Goal: Task Accomplishment & Management: Manage account settings

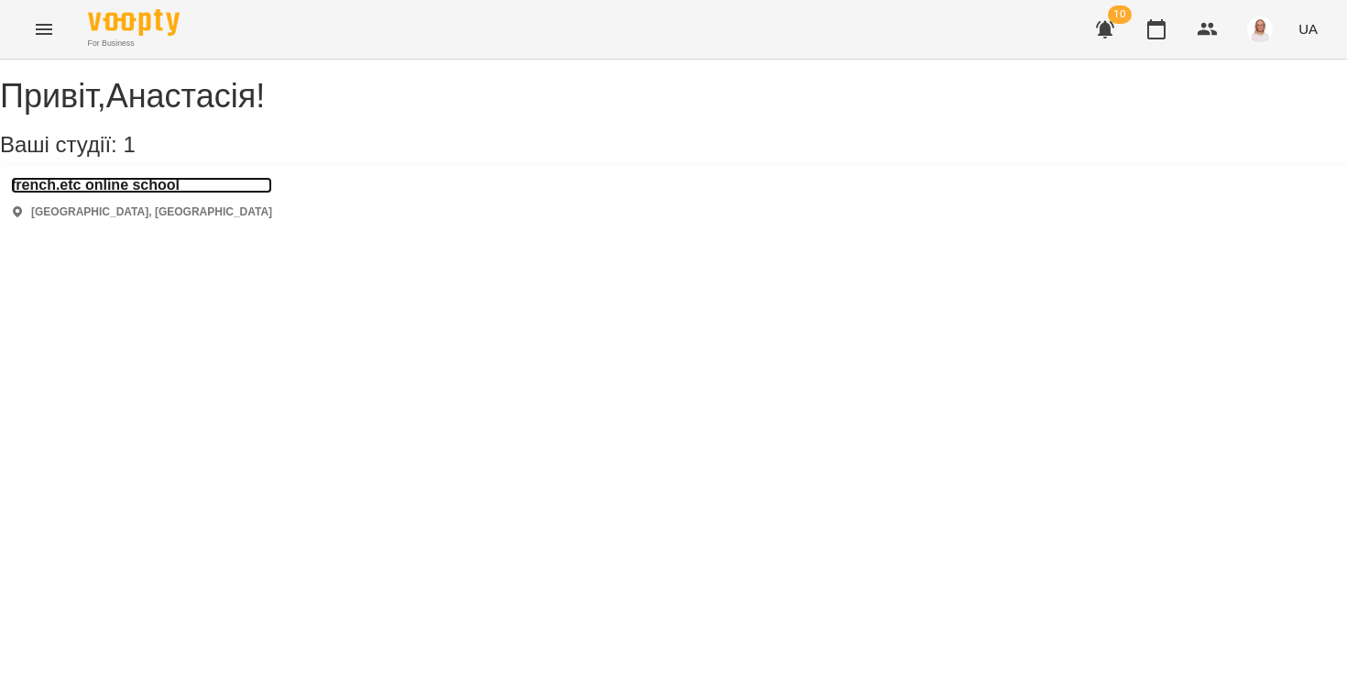
click at [166, 193] on h3 "french.etc online school" at bounding box center [141, 185] width 261 height 16
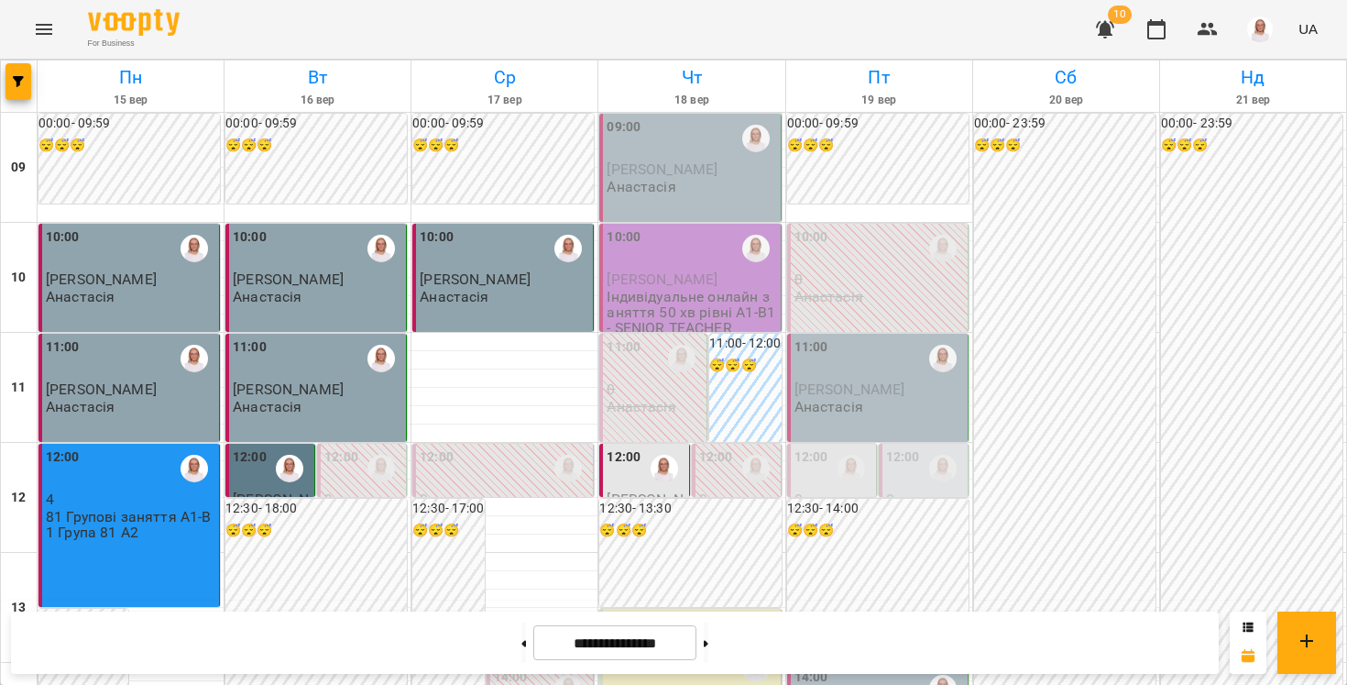
scroll to position [900, 0]
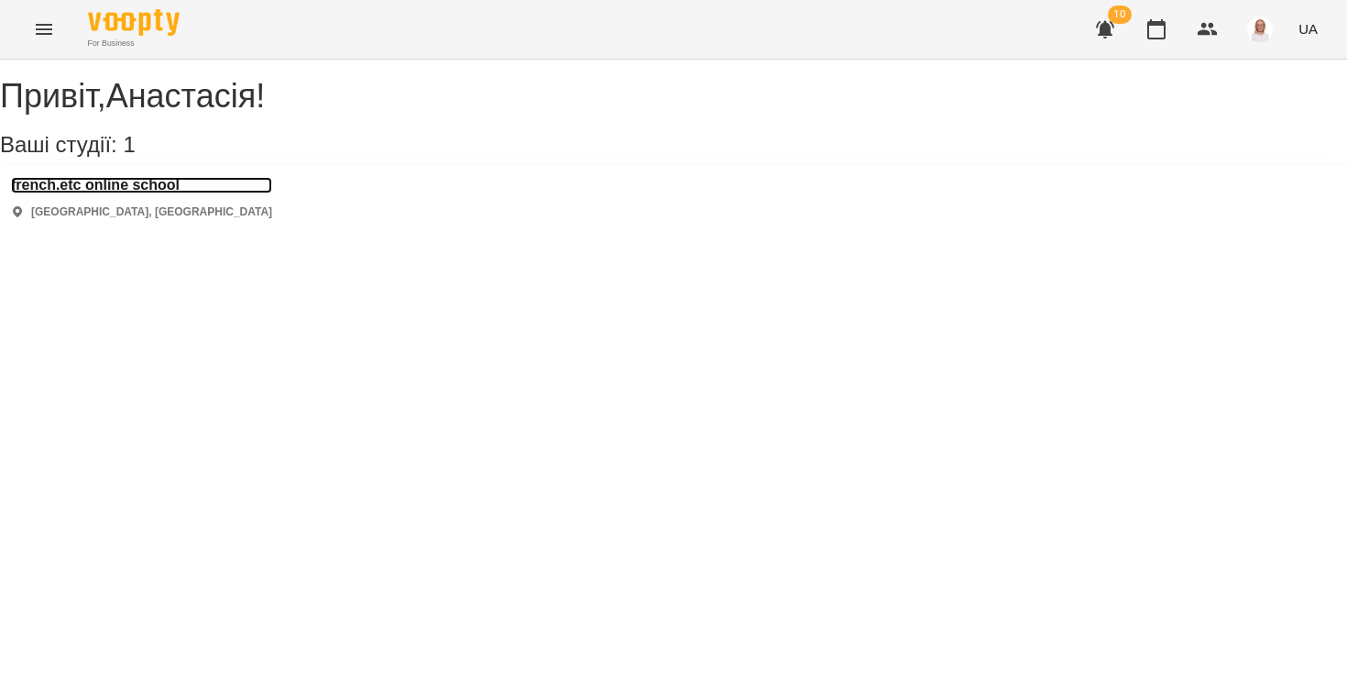
click at [135, 193] on h3 "french.etc online school" at bounding box center [141, 185] width 261 height 16
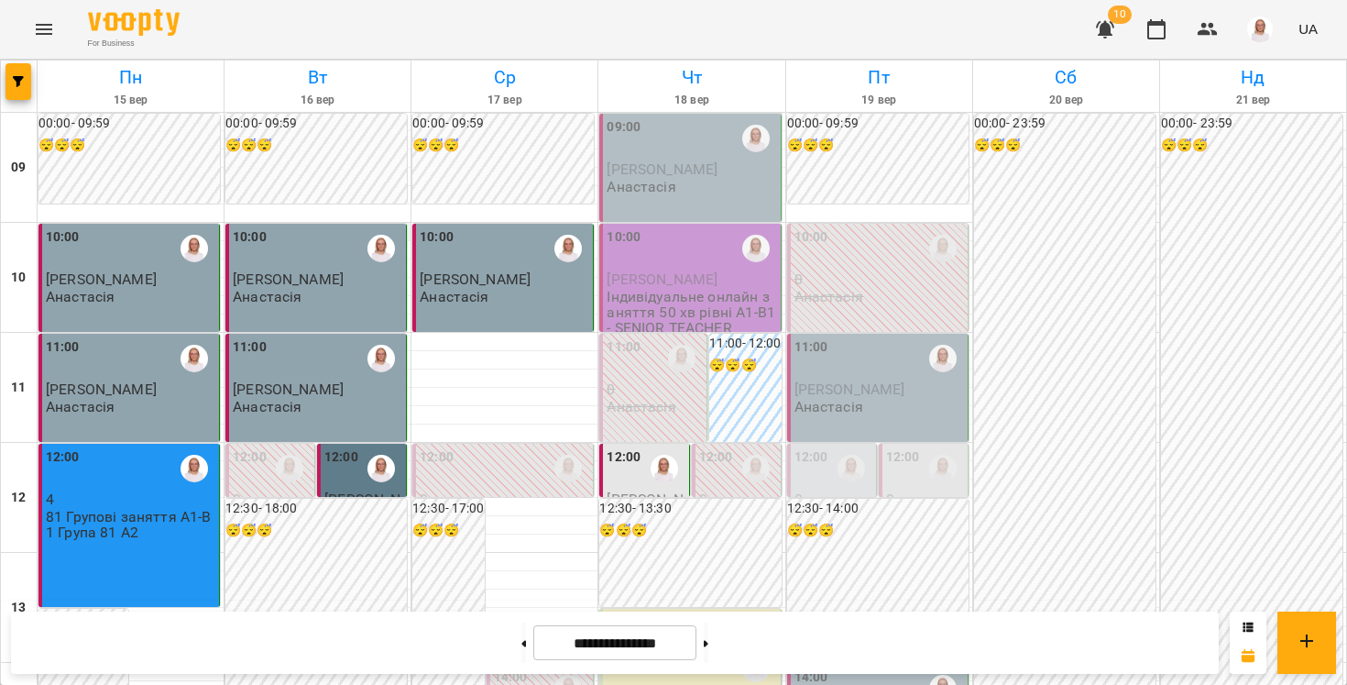
scroll to position [990, 0]
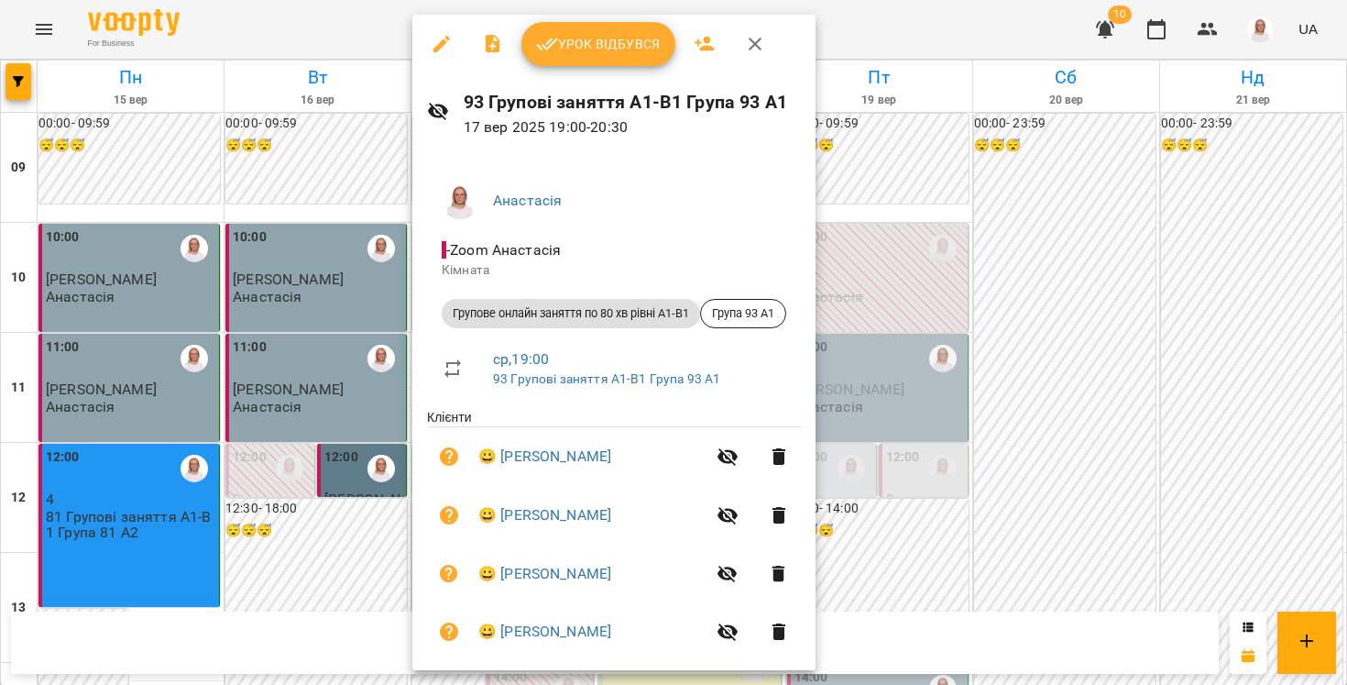
scroll to position [22, 0]
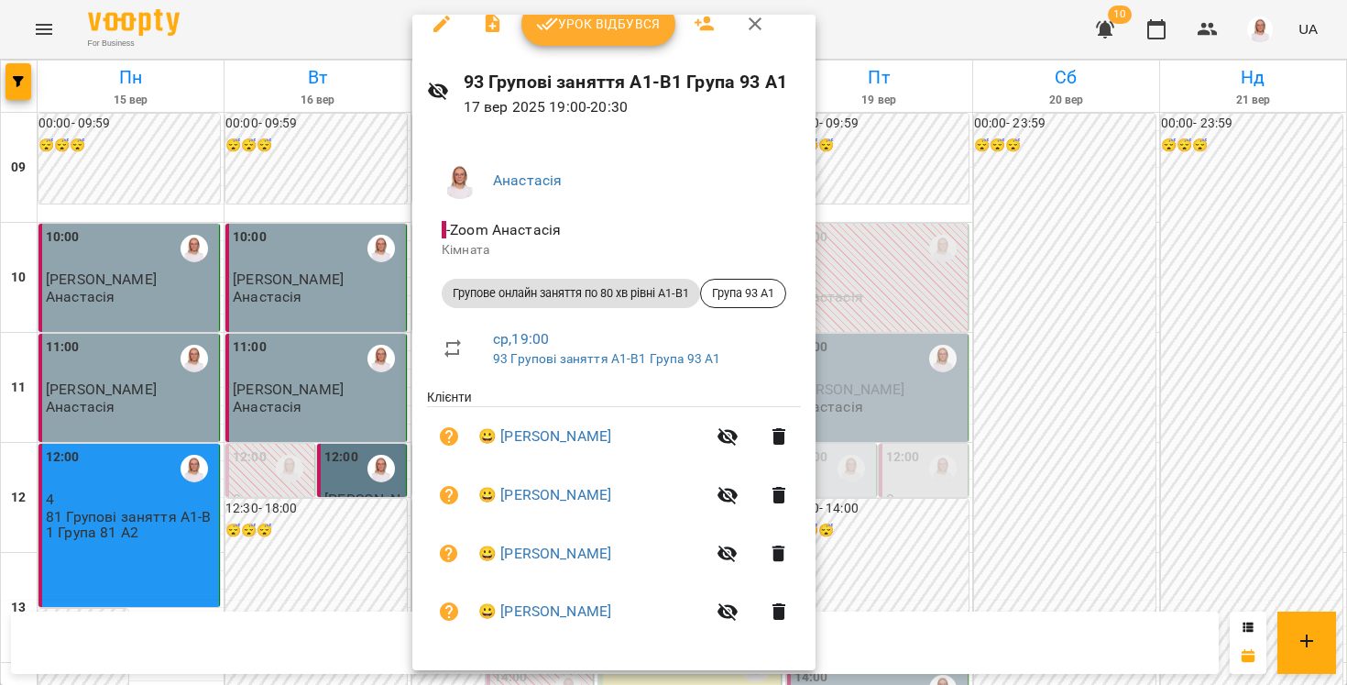
click at [316, 634] on div at bounding box center [673, 342] width 1347 height 685
